Goal: Transaction & Acquisition: Purchase product/service

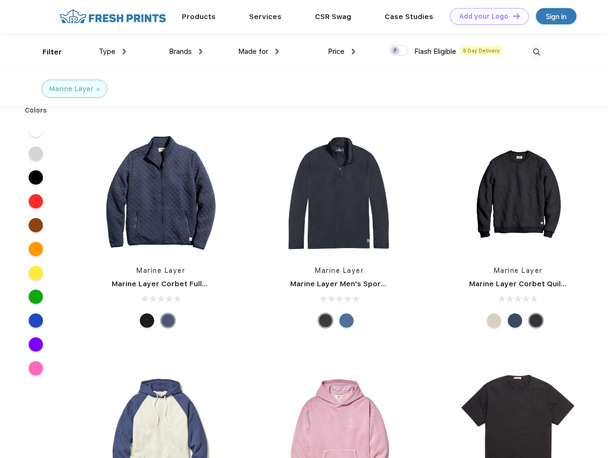
click at [486, 16] on link "Add your Logo Design Tool" at bounding box center [489, 16] width 79 height 17
click at [0, 0] on div "Design Tool" at bounding box center [0, 0] width 0 height 0
click at [512, 16] on link "Add your Logo Design Tool" at bounding box center [489, 16] width 79 height 17
click at [46, 52] on div "Filter" at bounding box center [52, 52] width 20 height 11
click at [113, 52] on span "Type" at bounding box center [107, 51] width 17 height 9
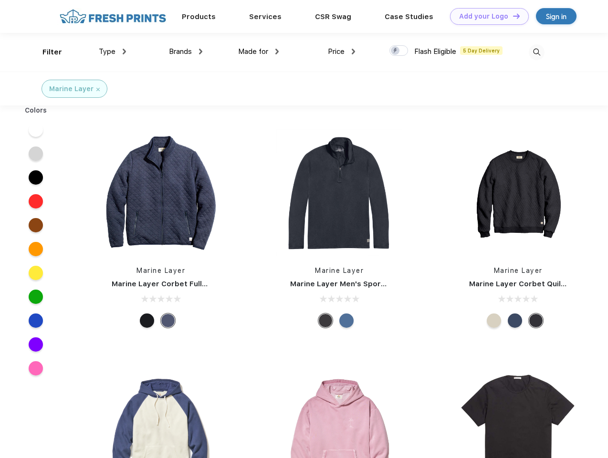
click at [186, 52] on span "Brands" at bounding box center [180, 51] width 23 height 9
click at [259, 52] on span "Made for" at bounding box center [253, 51] width 30 height 9
click at [342, 52] on span "Price" at bounding box center [336, 51] width 17 height 9
click at [399, 51] on div at bounding box center [398, 50] width 19 height 10
click at [395, 51] on input "checkbox" at bounding box center [392, 48] width 6 height 6
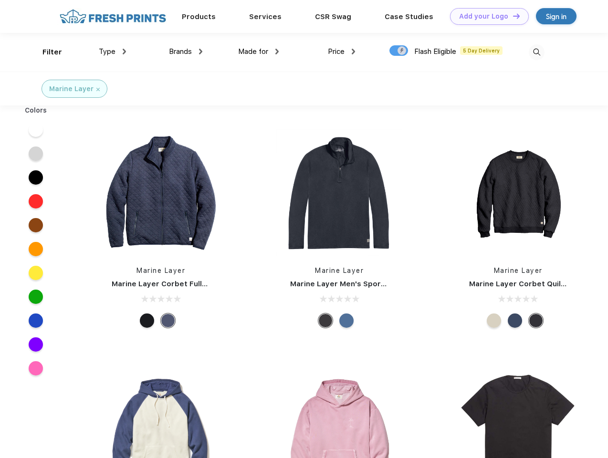
click at [536, 52] on img at bounding box center [537, 52] width 16 height 16
